Goal: Check status

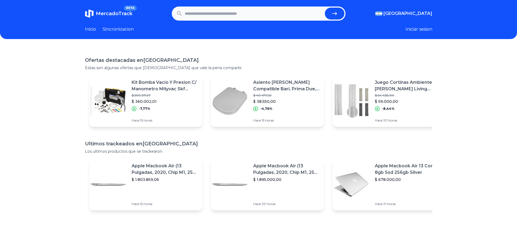
click at [222, 14] on input "text" at bounding box center [254, 14] width 138 height 12
click at [340, 12] on button "submit" at bounding box center [335, 14] width 20 height 12
type input "**********"
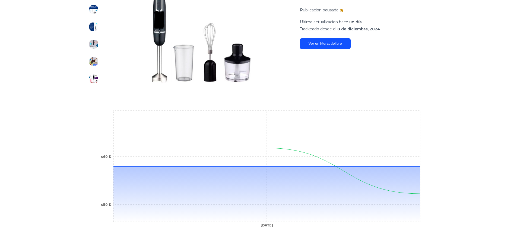
scroll to position [156, 0]
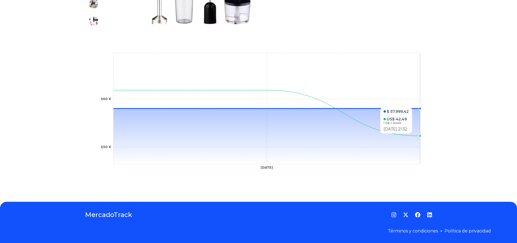
click at [419, 136] on icon at bounding box center [266, 136] width 306 height 56
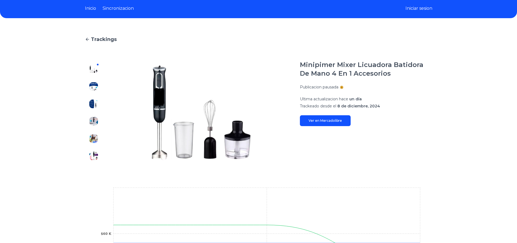
scroll to position [0, 0]
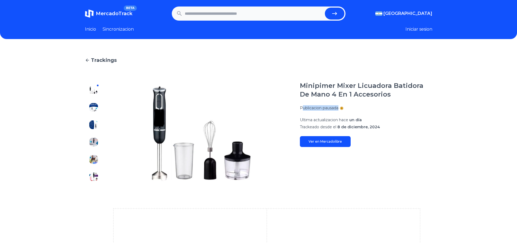
drag, startPoint x: 315, startPoint y: 107, endPoint x: 361, endPoint y: 108, distance: 45.6
click at [353, 107] on div "Publicacion pausada" at bounding box center [366, 107] width 132 height 5
click at [362, 108] on div "Publicacion pausada" at bounding box center [366, 107] width 132 height 5
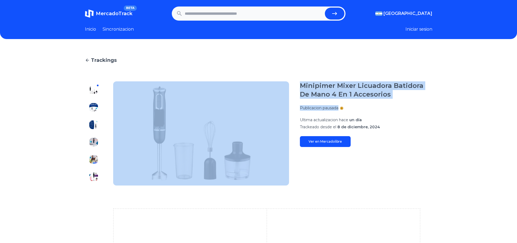
drag, startPoint x: 333, startPoint y: 105, endPoint x: 290, endPoint y: 91, distance: 45.4
click at [290, 91] on section "Minipimer Mixer Licuadora Batidora De Mano 4 En 1 Accesorios Publicacion pausad…" at bounding box center [258, 133] width 347 height 104
click at [373, 105] on div "Publicacion pausada" at bounding box center [366, 107] width 132 height 5
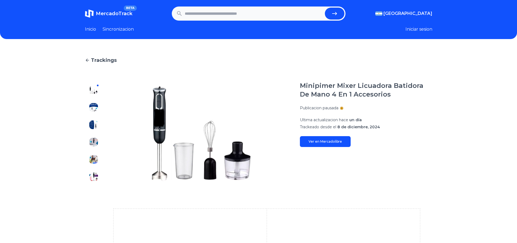
click at [334, 140] on link "Ver en Mercadolibre" at bounding box center [325, 141] width 51 height 11
drag, startPoint x: 304, startPoint y: 122, endPoint x: 373, endPoint y: 127, distance: 68.8
click at [373, 127] on section "Ultima actualizacion hace un día Trackeado desde el 8 de diciembre, 2024" at bounding box center [366, 123] width 132 height 12
click at [373, 127] on span "8 de diciembre, 2024" at bounding box center [358, 126] width 43 height 5
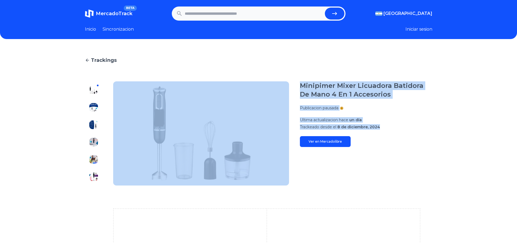
drag, startPoint x: 381, startPoint y: 128, endPoint x: 291, endPoint y: 117, distance: 90.7
click at [291, 117] on section "Minipimer Mixer Licuadora Batidora De Mano 4 En 1 Accesorios Publicacion pausad…" at bounding box center [258, 133] width 347 height 104
click at [329, 115] on div "Minipimer Mixer Licuadora Batidora De Mano 4 En 1 Accesorios Publicacion pausad…" at bounding box center [366, 114] width 132 height 66
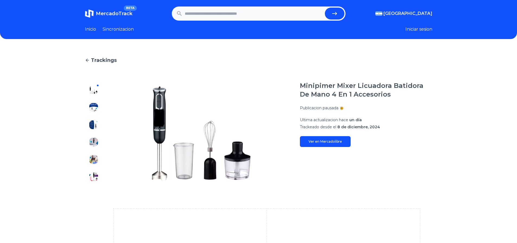
click at [343, 109] on div "Publicacion pausada" at bounding box center [366, 107] width 132 height 5
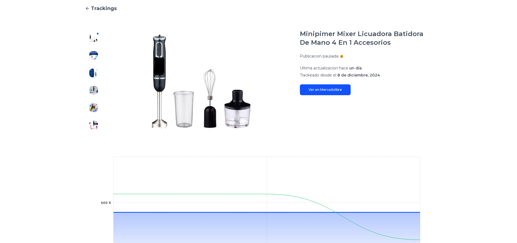
scroll to position [156, 0]
